Goal: Transaction & Acquisition: Purchase product/service

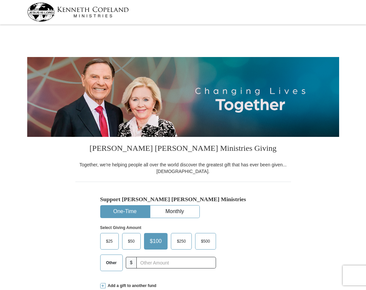
select select "[GEOGRAPHIC_DATA]"
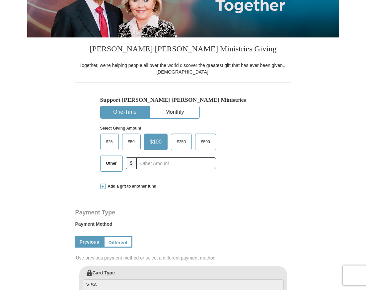
scroll to position [100, 0]
drag, startPoint x: 114, startPoint y: 162, endPoint x: 160, endPoint y: 166, distance: 45.7
click at [114, 162] on span "Other" at bounding box center [111, 164] width 17 height 10
click at [0, 0] on input "Other" at bounding box center [0, 0] width 0 height 0
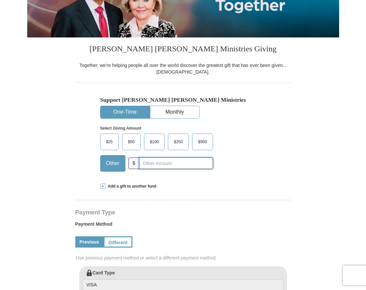
click at [161, 165] on input "text" at bounding box center [176, 164] width 74 height 12
type input "20"
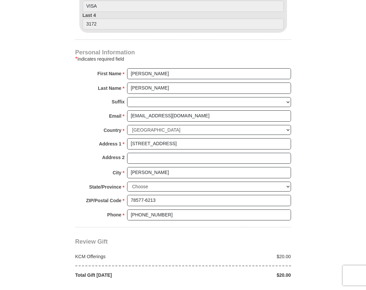
scroll to position [431, 0]
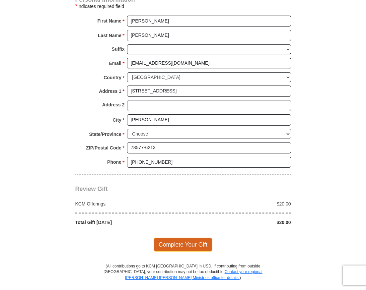
click at [189, 245] on span "Complete Your Gift" at bounding box center [183, 245] width 59 height 14
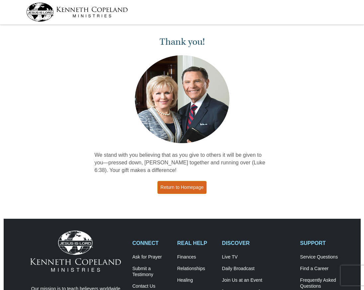
drag, startPoint x: 182, startPoint y: 187, endPoint x: 173, endPoint y: 189, distance: 9.8
click at [182, 187] on link "Return to Homepage" at bounding box center [181, 187] width 49 height 13
